Goal: Find contact information: Find contact information

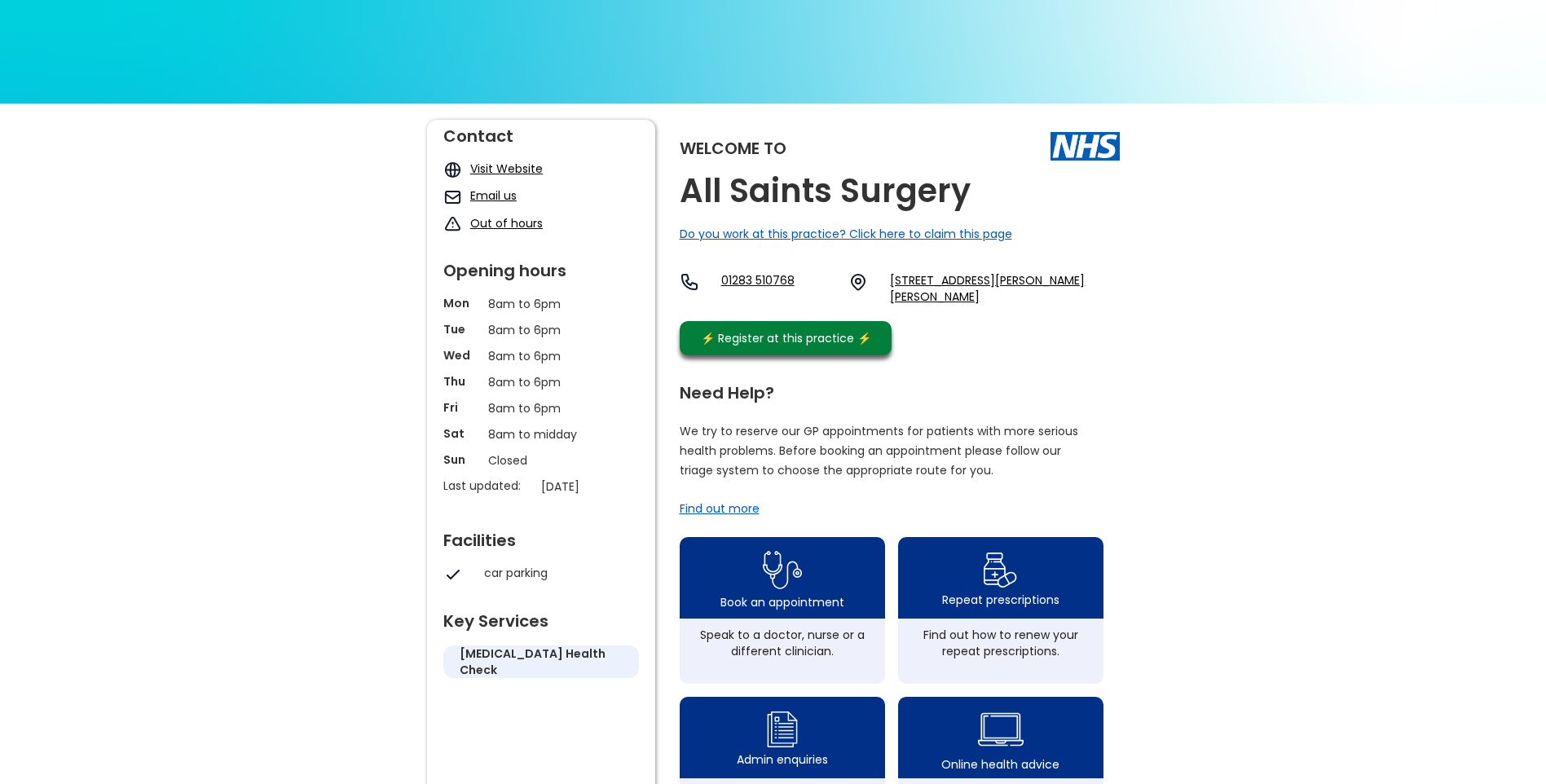
scroll to position [81, 0]
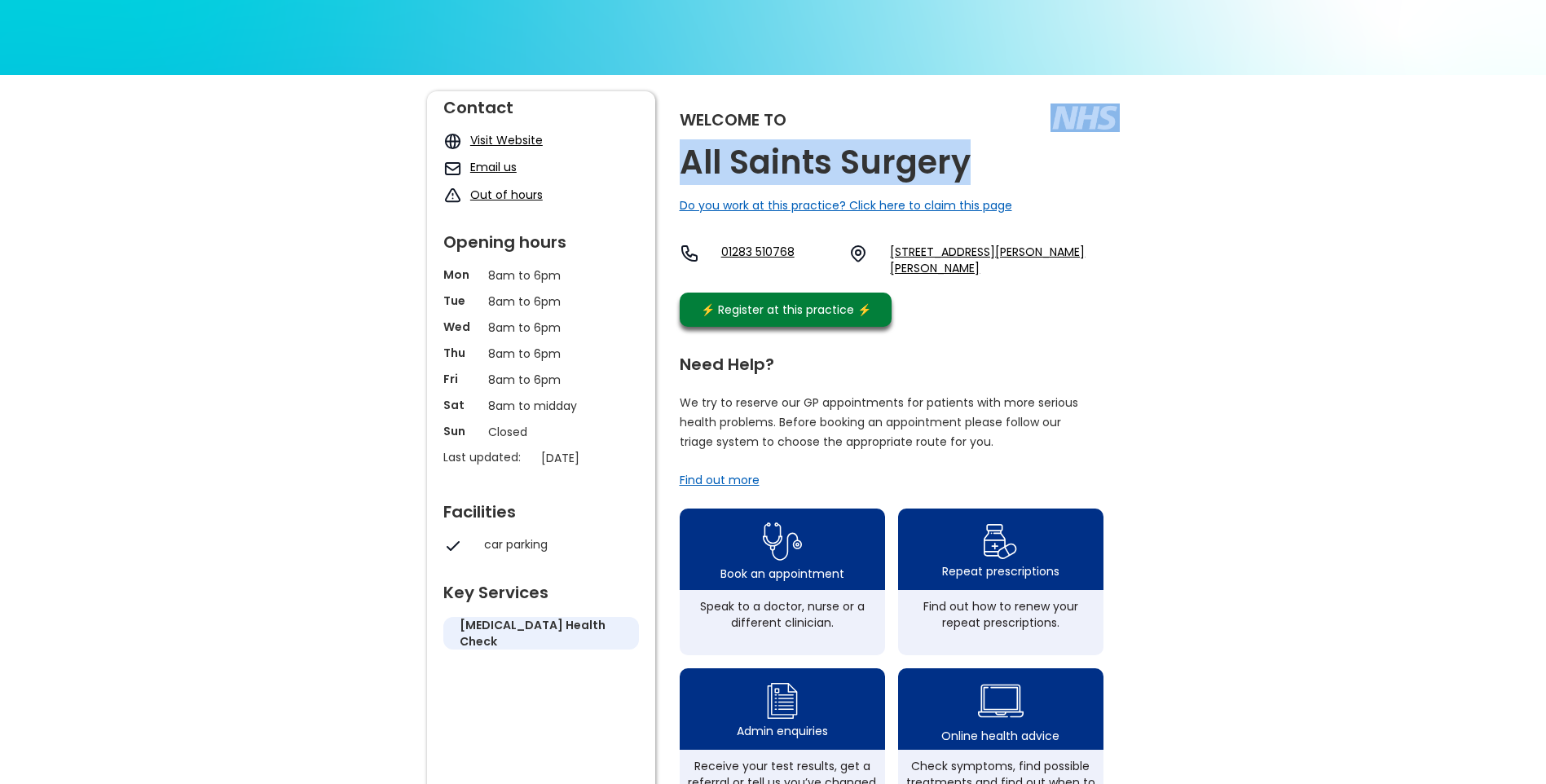
drag, startPoint x: 998, startPoint y: 164, endPoint x: 970, endPoint y: 151, distance: 30.9
click at [970, 151] on div "Welcome to All Saints Surgery Do you work at this practice? Click here to claim…" at bounding box center [899, 213] width 440 height 244
copy div "All Saints Surgery"
click at [764, 252] on link "01283 510768" at bounding box center [778, 260] width 115 height 33
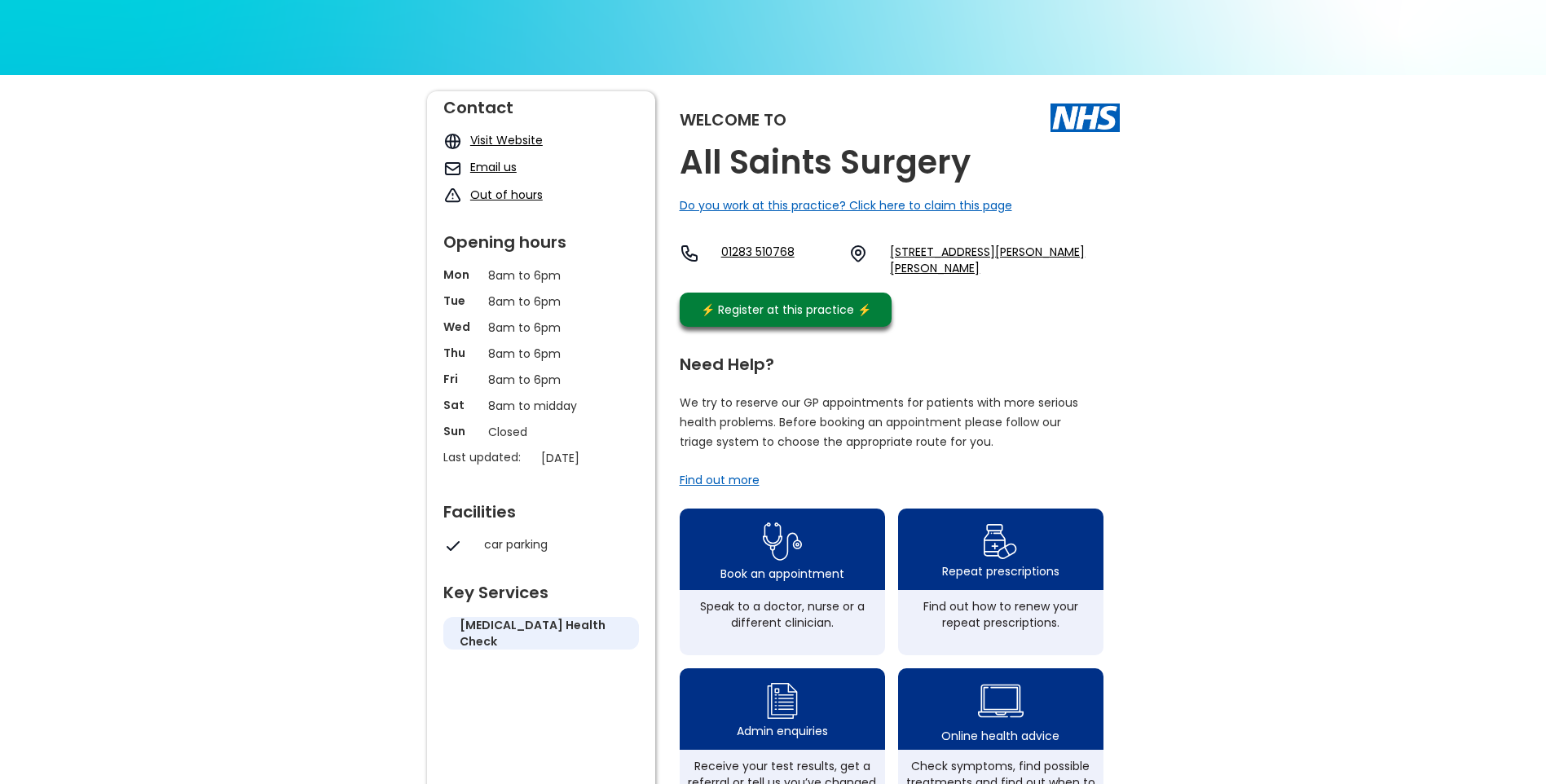
click at [1316, 359] on div "Welcome to All Saints Surgery Do you work at this practice? Click here to claim…" at bounding box center [773, 714] width 1546 height 1280
click at [1283, 394] on div "Welcome to All Saints Surgery Do you work at this practice? Click here to claim…" at bounding box center [773, 714] width 1546 height 1280
click at [512, 142] on link "Visit Website" at bounding box center [507, 139] width 72 height 16
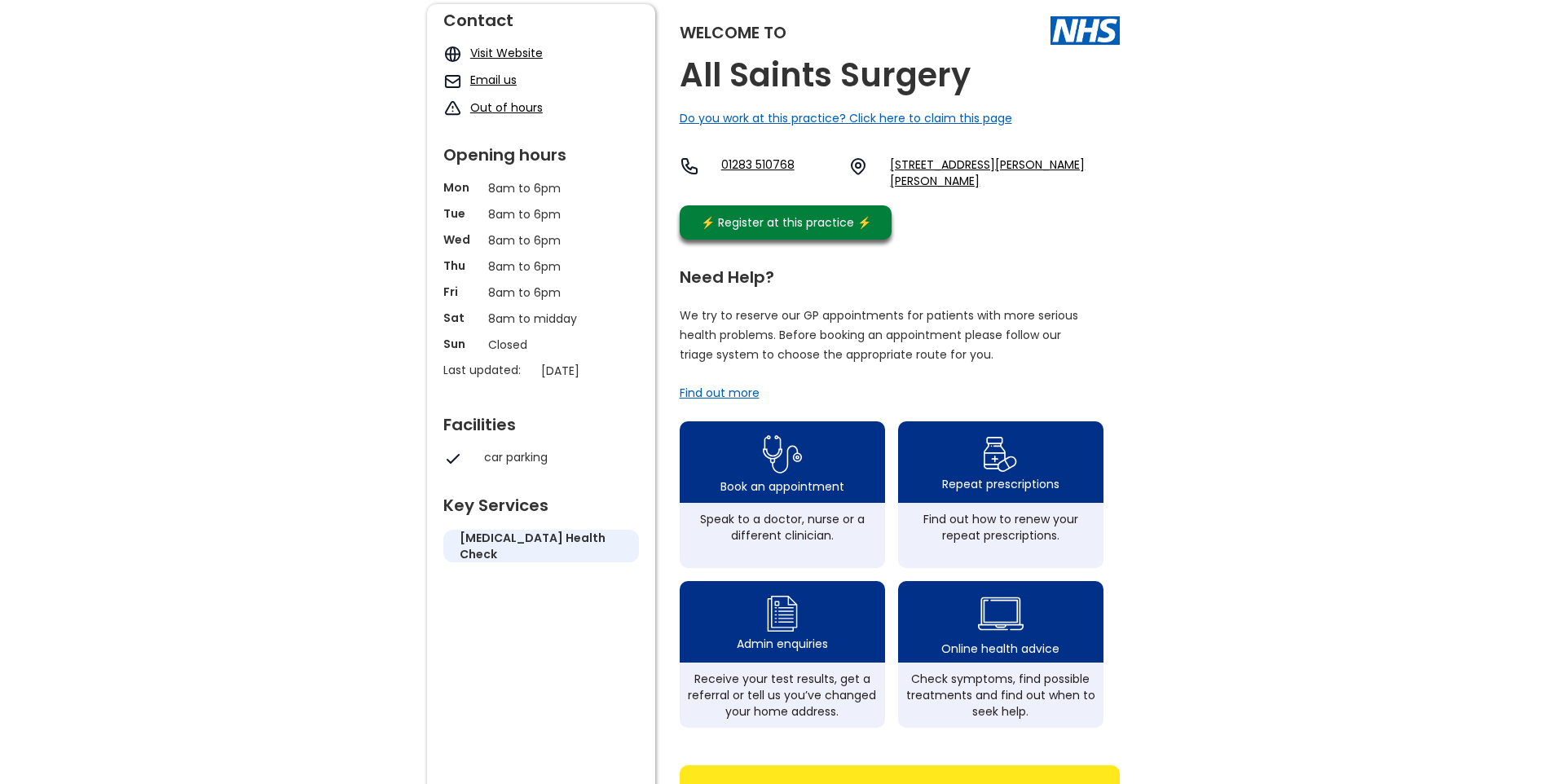
scroll to position [163, 0]
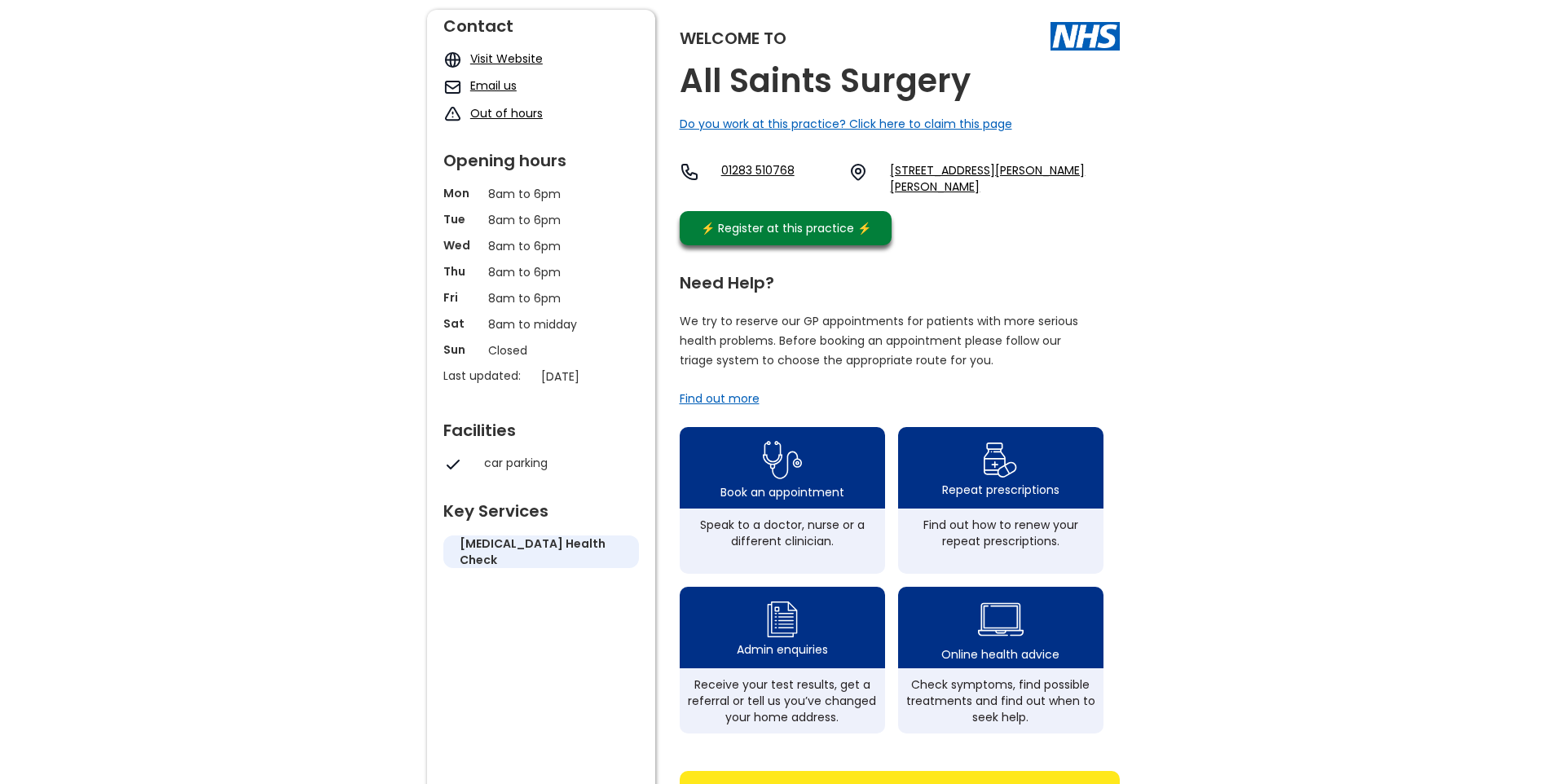
click at [1038, 187] on link "[STREET_ADDRESS][PERSON_NAME][PERSON_NAME]" at bounding box center [1004, 178] width 229 height 33
drag, startPoint x: 748, startPoint y: 170, endPoint x: 1270, endPoint y: 333, distance: 546.9
click at [1270, 333] on div "Welcome to All Saints Surgery Do you work at this practice? Click here to claim…" at bounding box center [773, 633] width 1546 height 1280
